Goal: Communication & Community: Participate in discussion

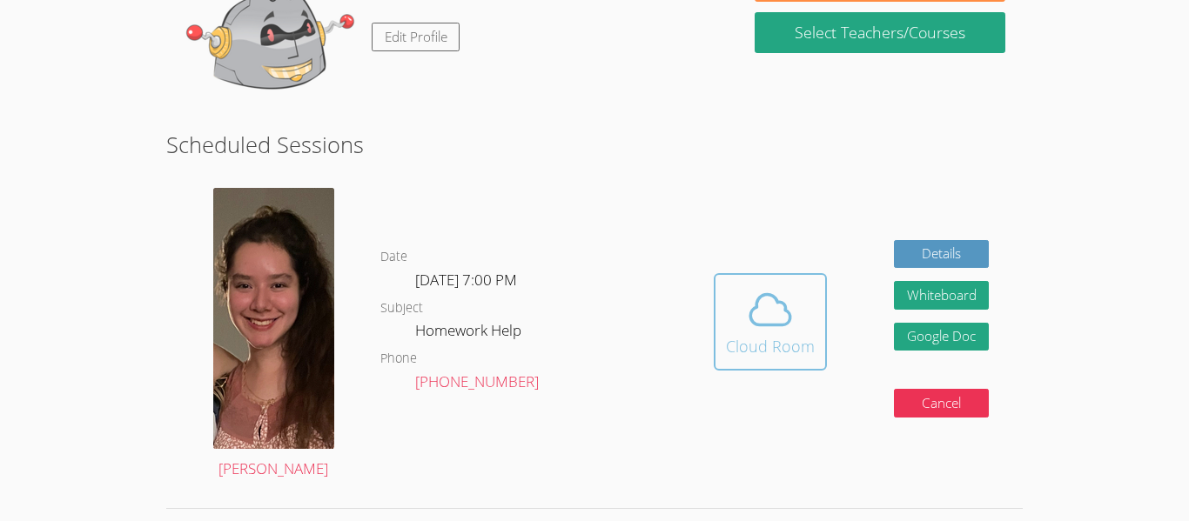
click at [743, 305] on span at bounding box center [770, 310] width 89 height 49
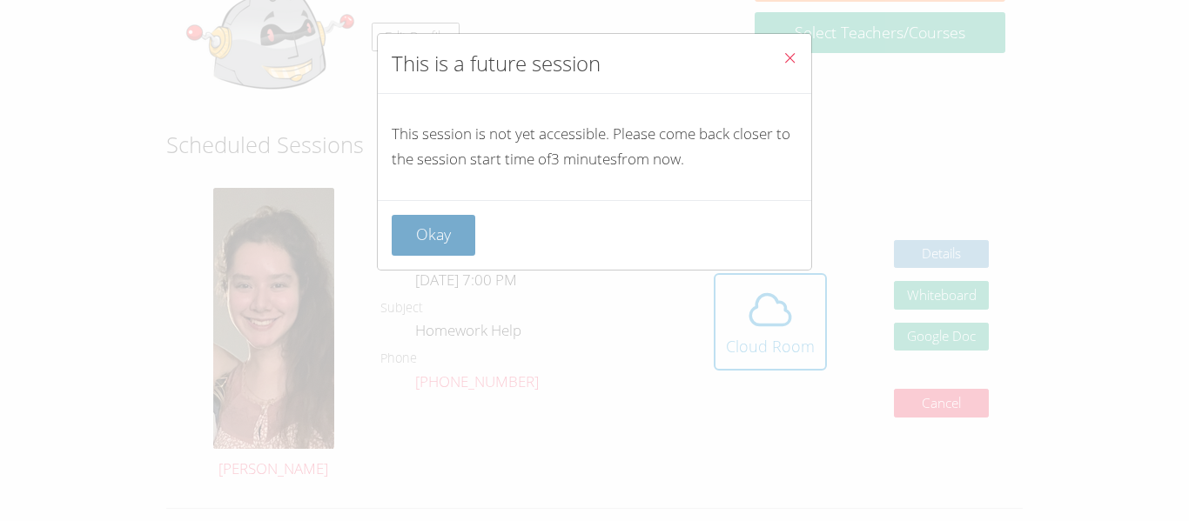
click at [436, 242] on button "Okay" at bounding box center [434, 235] width 84 height 41
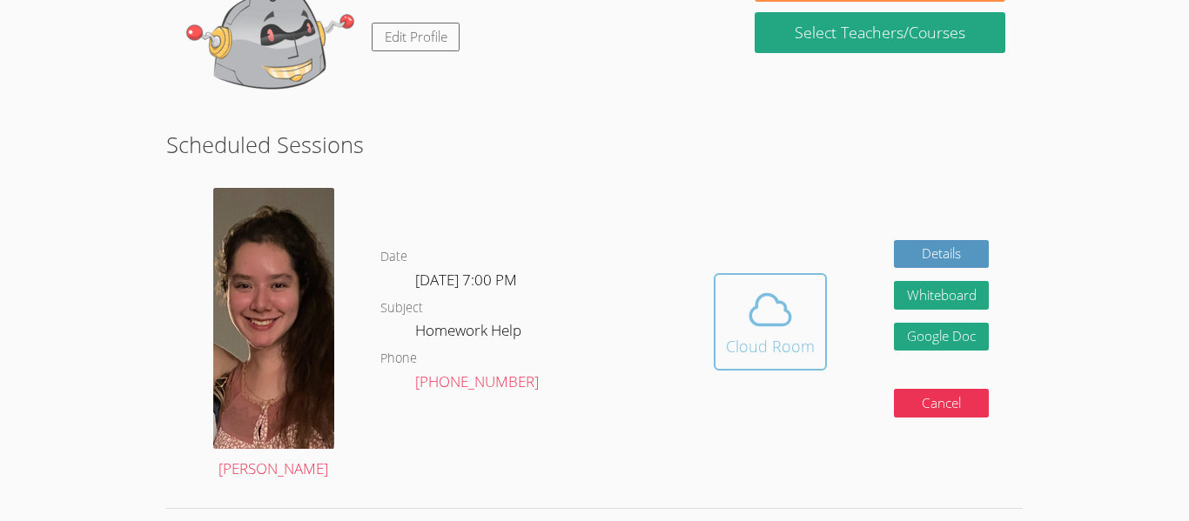
click at [775, 353] on div "Cloud Room" at bounding box center [770, 346] width 89 height 24
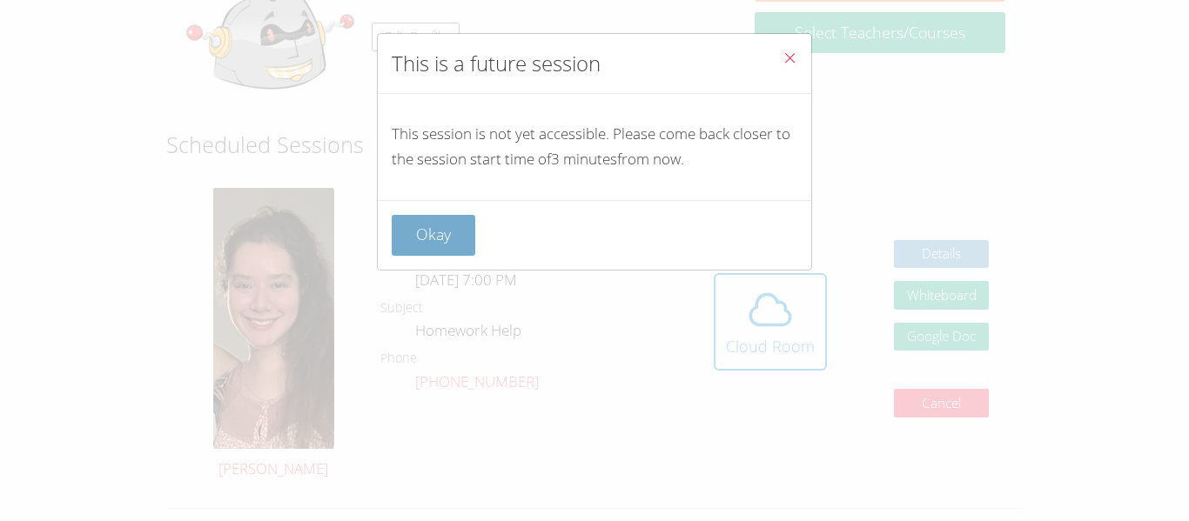
click at [447, 238] on button "Okay" at bounding box center [434, 235] width 84 height 41
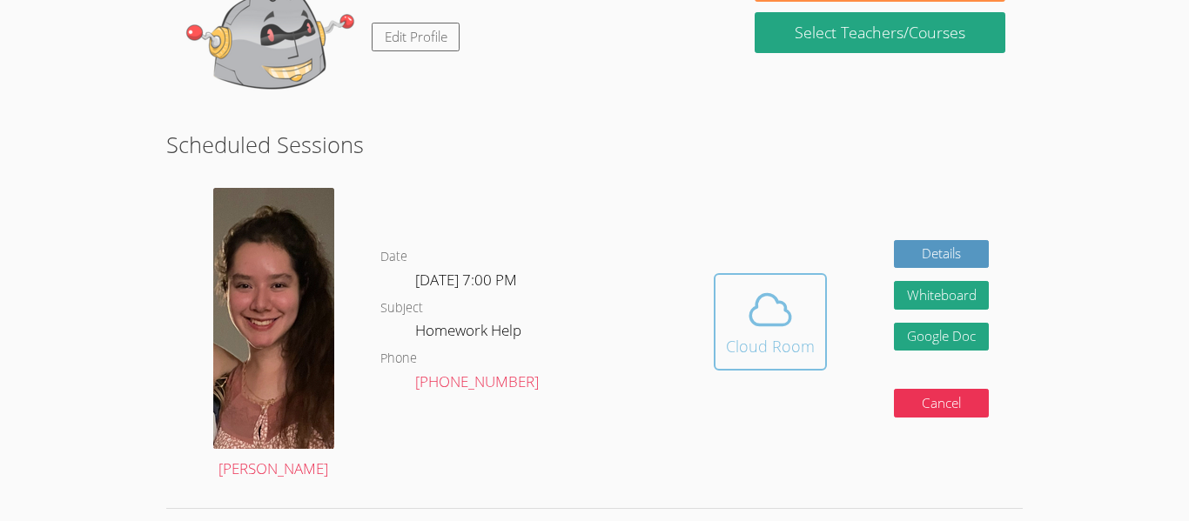
click at [776, 314] on icon at bounding box center [770, 310] width 49 height 49
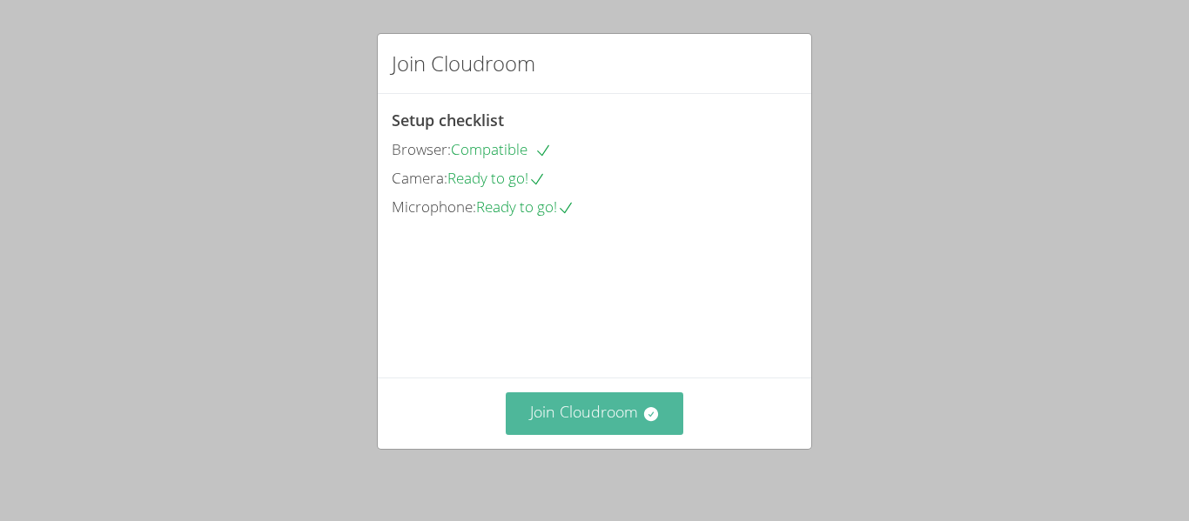
click at [642, 433] on button "Join Cloudroom" at bounding box center [595, 414] width 178 height 43
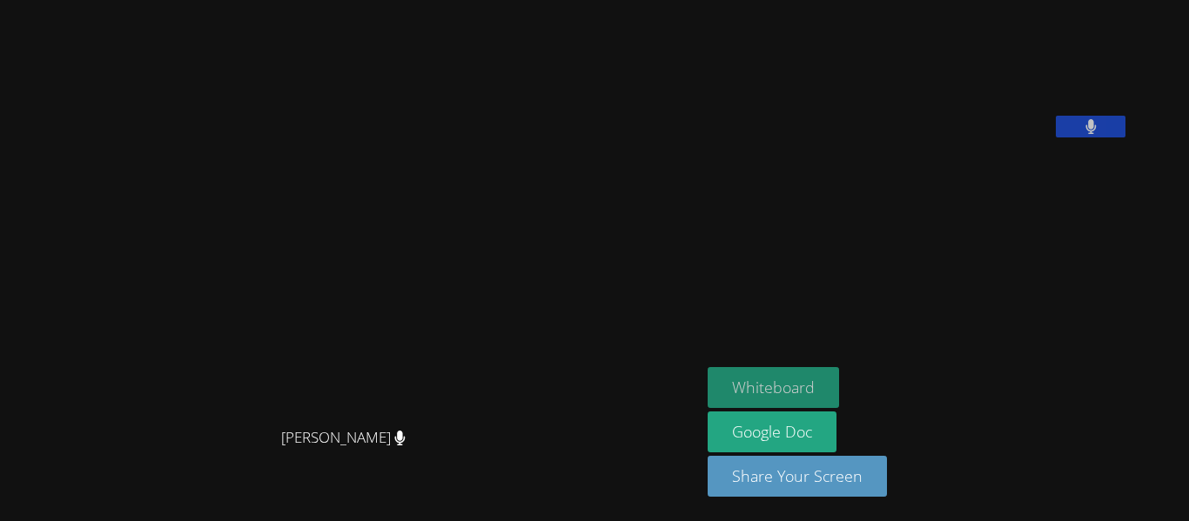
click at [814, 382] on button "Whiteboard" at bounding box center [773, 387] width 131 height 41
click at [839, 380] on button "Whiteboard" at bounding box center [773, 387] width 131 height 41
click at [814, 391] on button "Whiteboard" at bounding box center [773, 387] width 131 height 41
click at [1097, 134] on icon at bounding box center [1090, 126] width 11 height 15
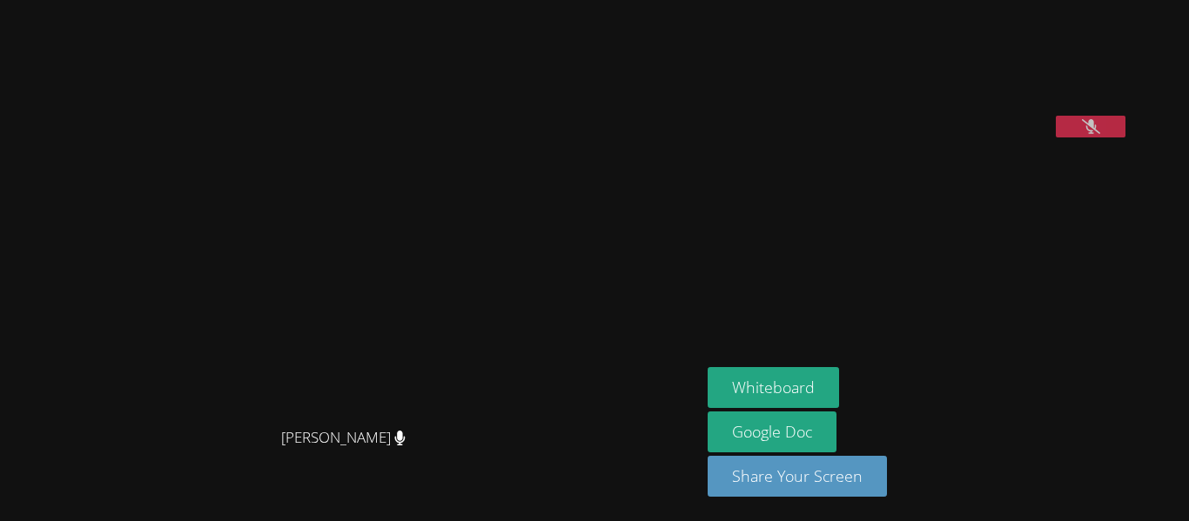
click at [1100, 134] on icon at bounding box center [1091, 126] width 18 height 15
click at [1096, 134] on icon at bounding box center [1090, 126] width 10 height 15
click at [1100, 134] on icon at bounding box center [1091, 126] width 18 height 15
click at [568, 448] on div "[PERSON_NAME]" at bounding box center [350, 454] width 687 height 70
click at [969, 37] on video at bounding box center [838, 72] width 261 height 131
